Goal: Find specific page/section

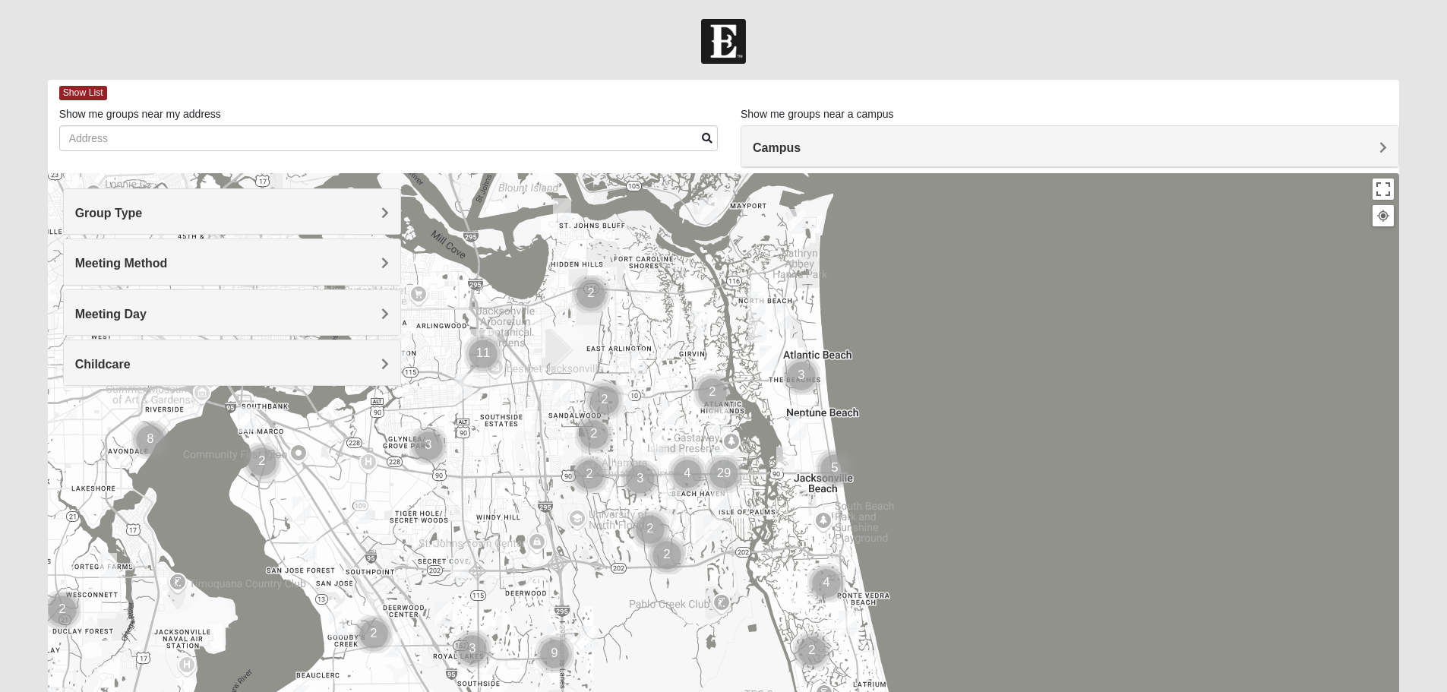
click at [209, 202] on div "Group Type" at bounding box center [232, 211] width 337 height 45
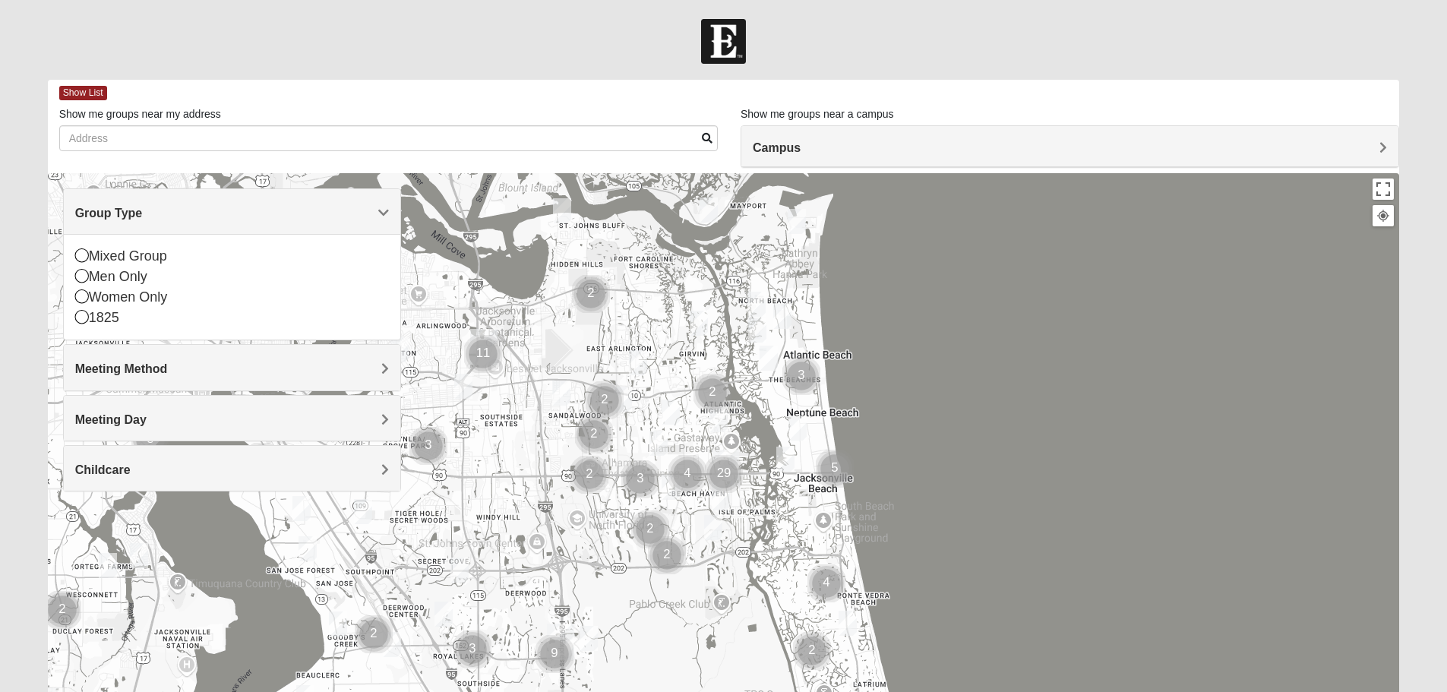
click at [209, 202] on div "Group Type" at bounding box center [232, 211] width 337 height 45
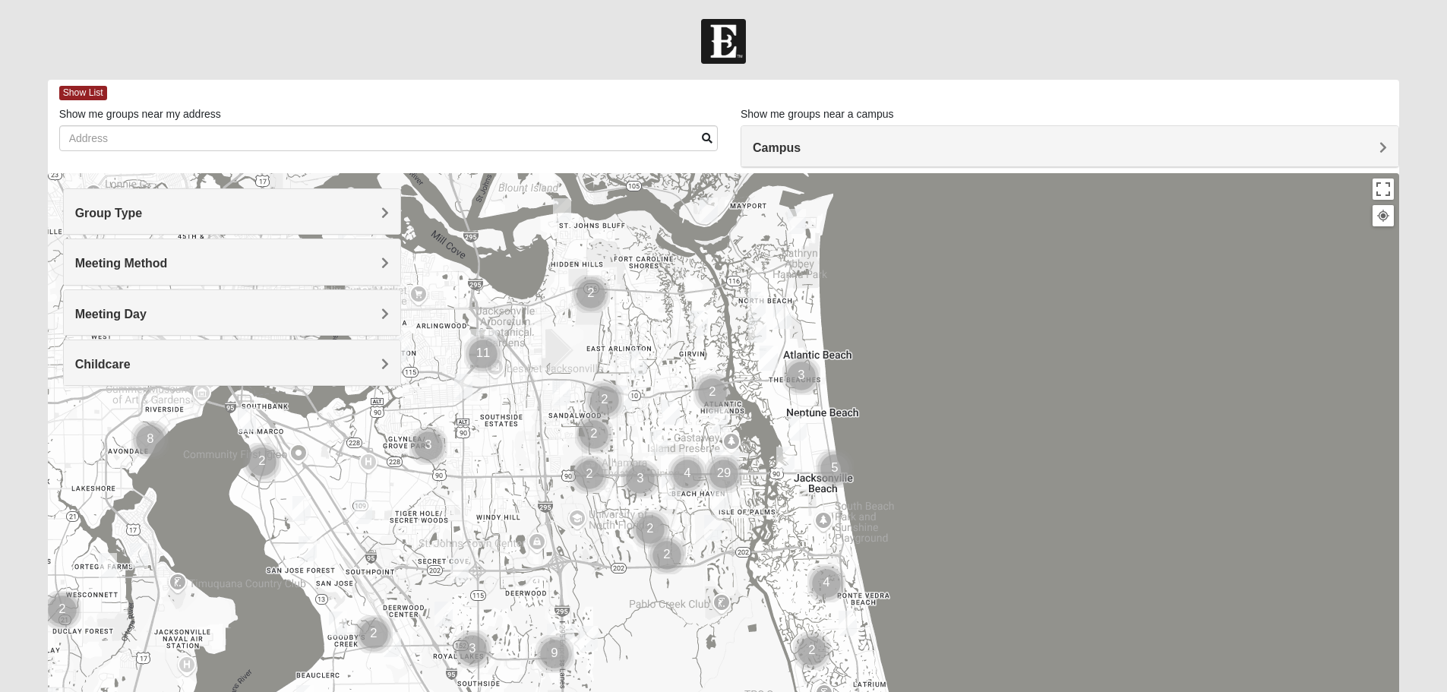
click at [204, 213] on h4 "Group Type" at bounding box center [232, 213] width 314 height 14
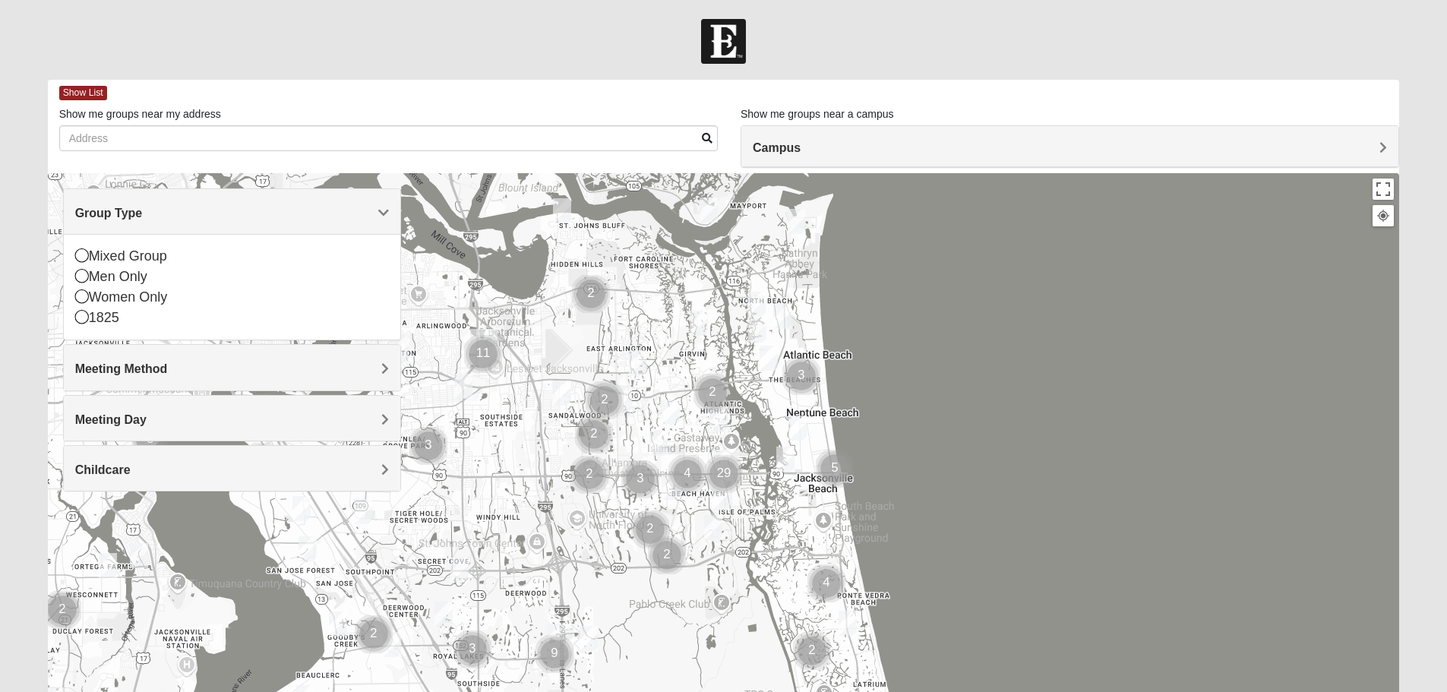
click at [204, 213] on h4 "Group Type" at bounding box center [232, 213] width 314 height 14
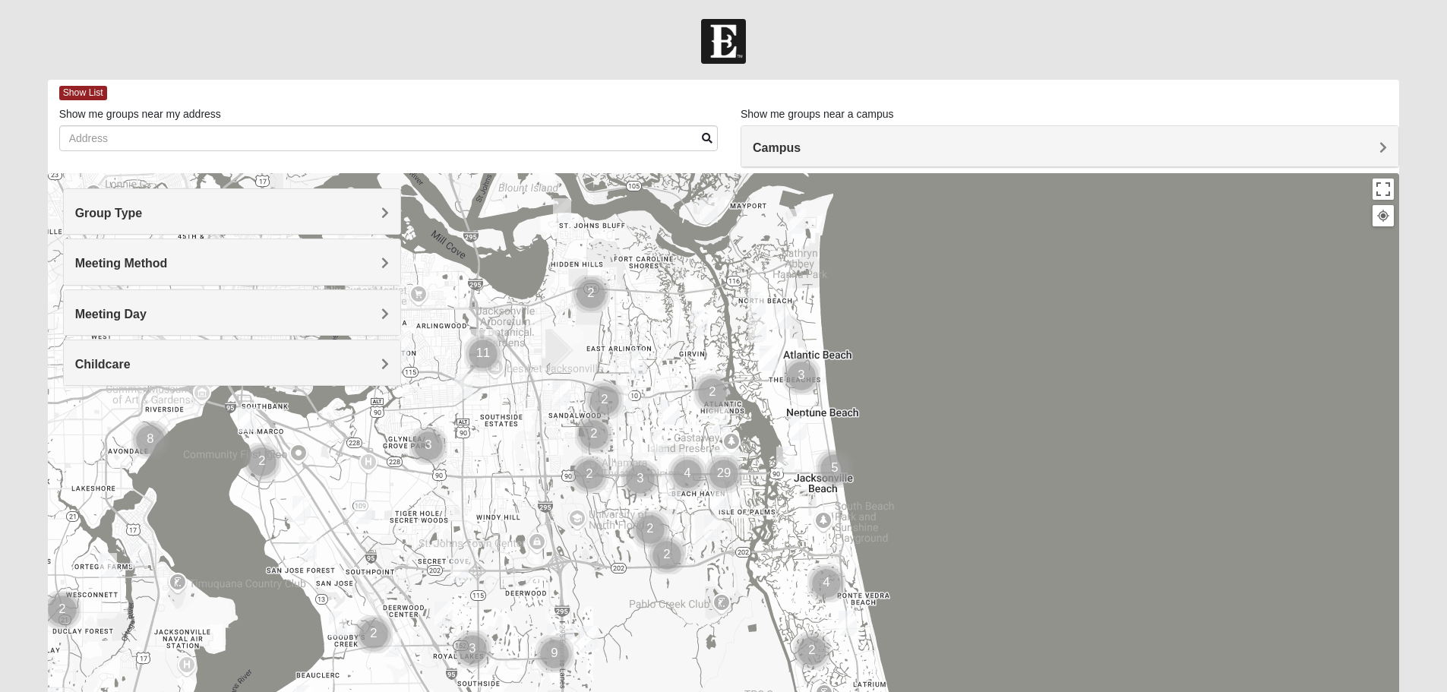
click at [186, 264] on h4 "Meeting Method" at bounding box center [232, 263] width 314 height 14
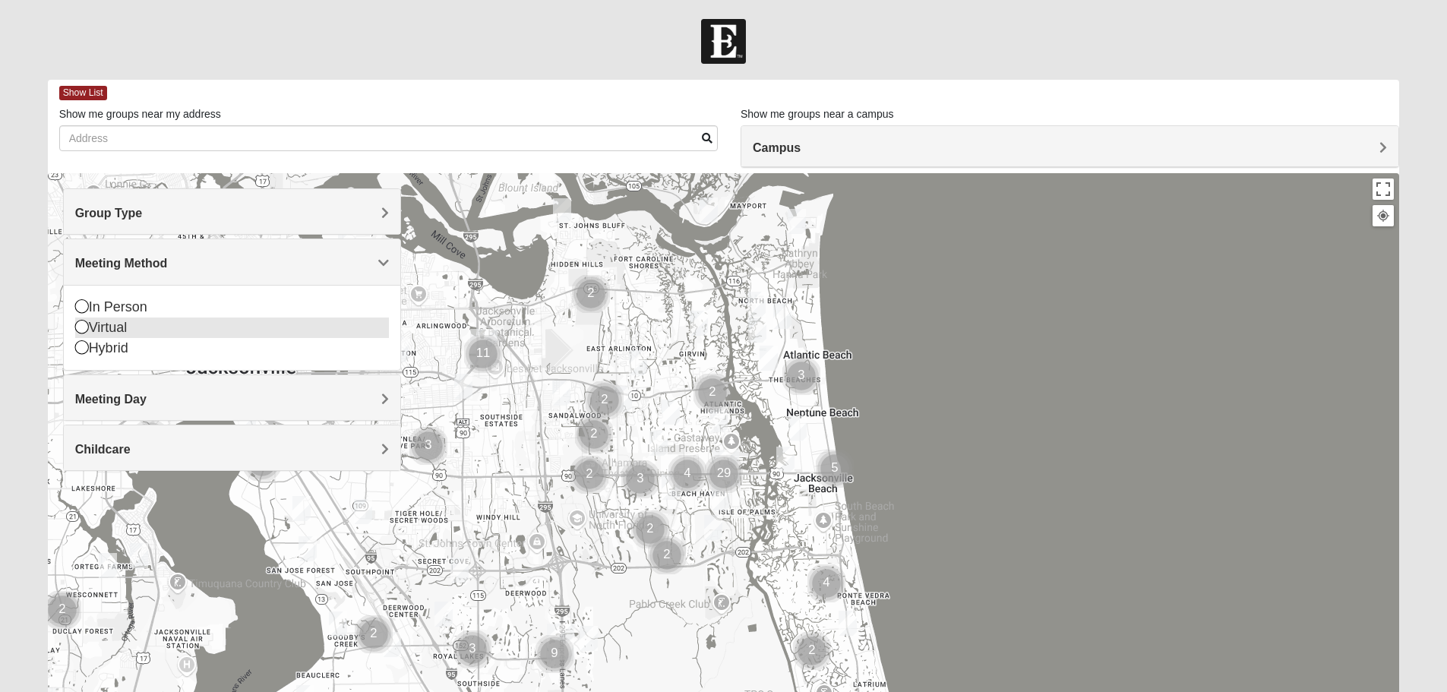
click at [78, 324] on icon at bounding box center [82, 327] width 14 height 14
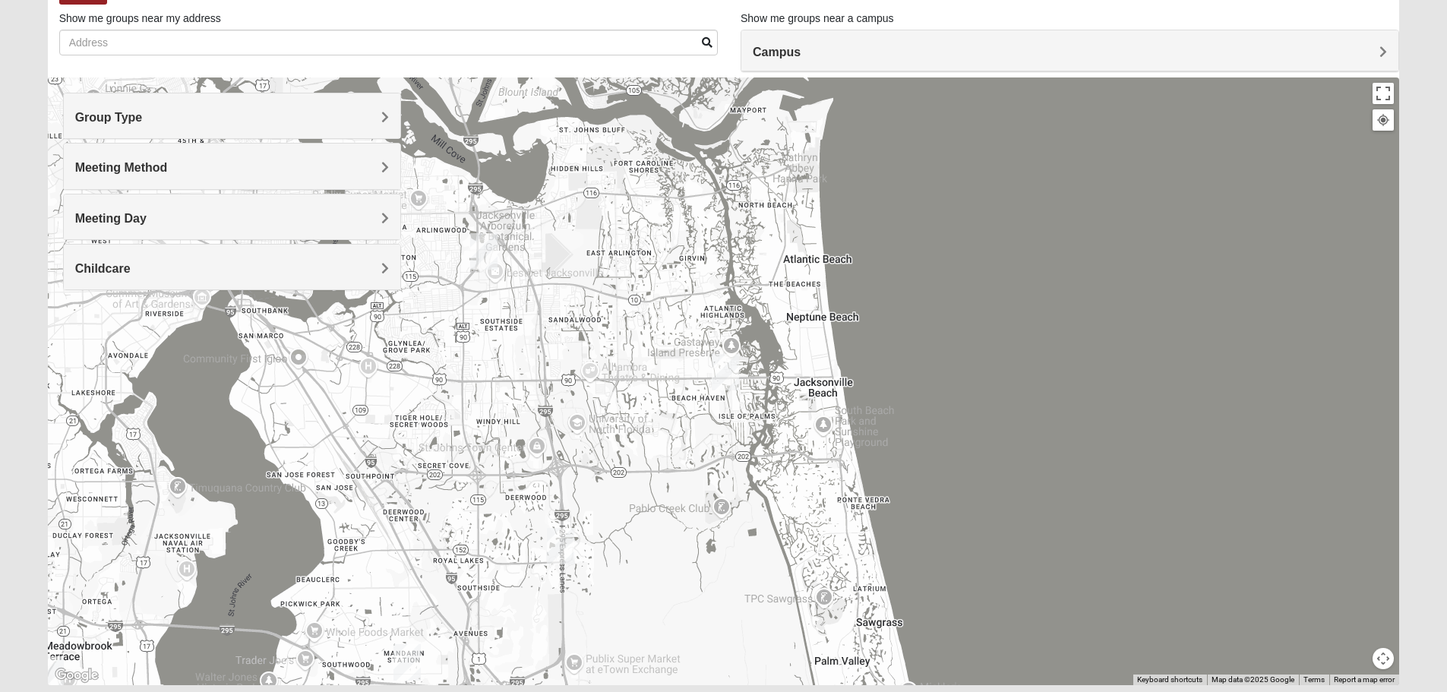
scroll to position [95, 0]
click at [491, 248] on img "Arlington" at bounding box center [483, 252] width 27 height 36
click at [722, 364] on img "San Pablo" at bounding box center [725, 373] width 27 height 36
click at [568, 543] on img "Baymeadows" at bounding box center [560, 547] width 27 height 36
click at [400, 655] on img "Mandarin" at bounding box center [407, 663] width 27 height 36
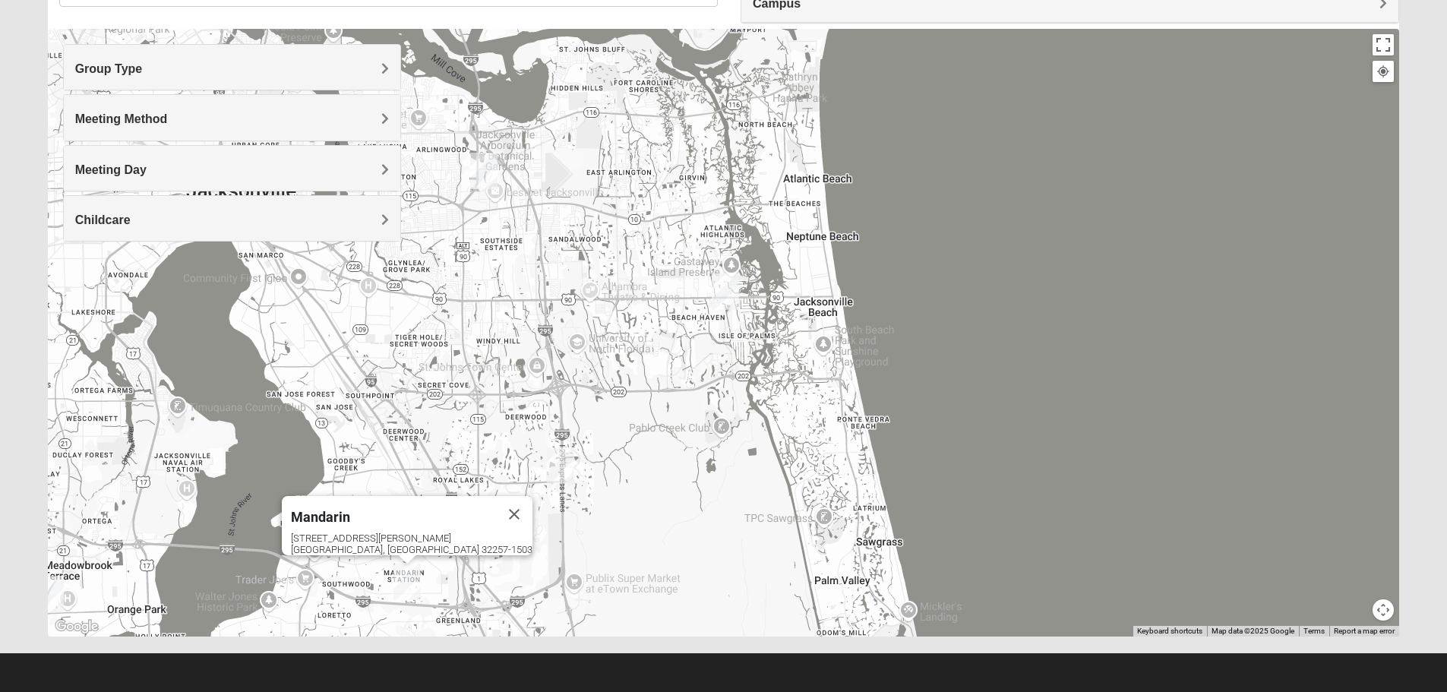
scroll to position [0, 0]
